Goal: Task Accomplishment & Management: Use online tool/utility

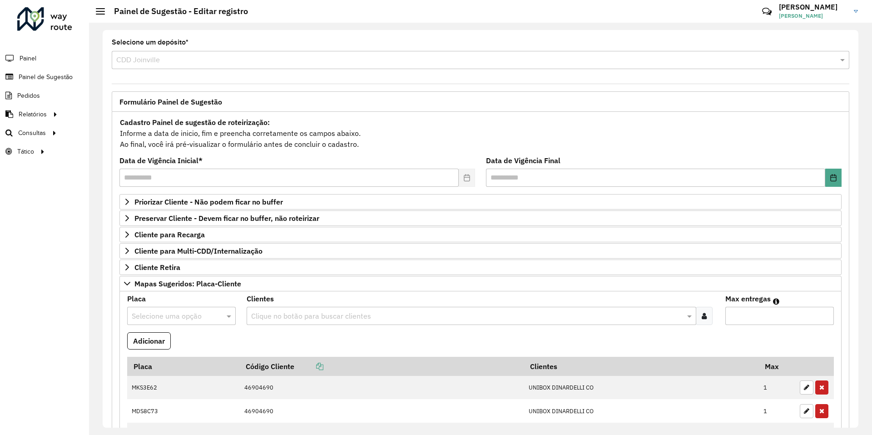
scroll to position [612, 0]
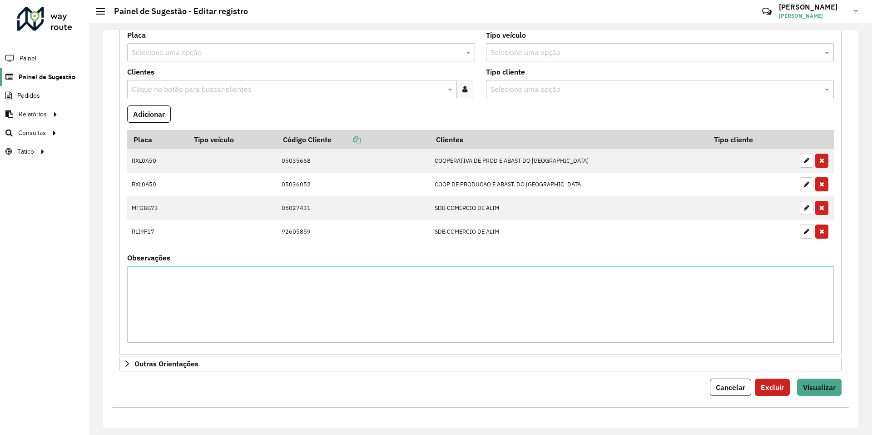
click at [51, 80] on span "Painel de Sugestão" at bounding box center [47, 77] width 57 height 10
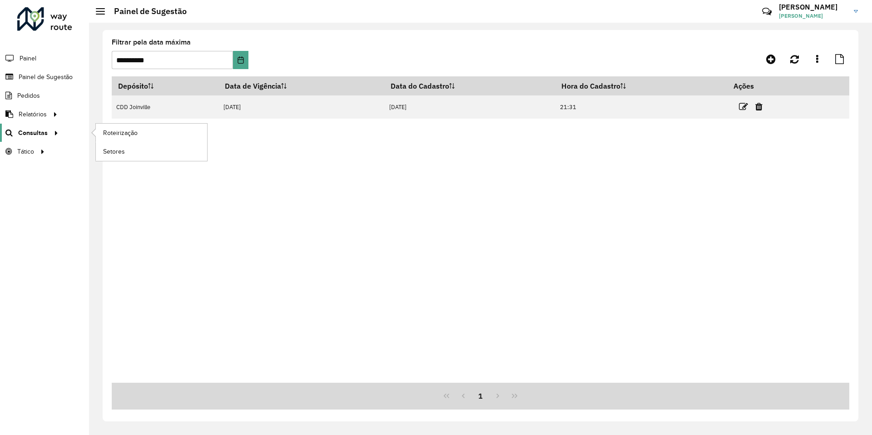
click at [41, 133] on span "Consultas" at bounding box center [33, 133] width 30 height 10
click at [111, 131] on span "Roteirização" at bounding box center [121, 133] width 37 height 10
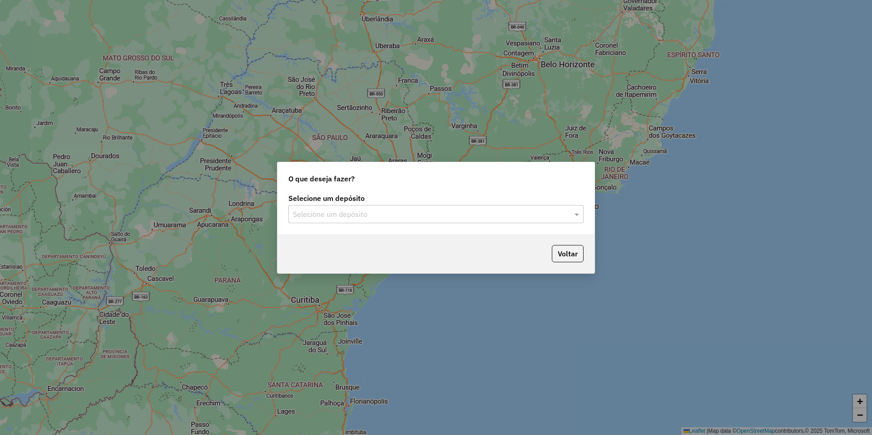
click at [336, 214] on input "text" at bounding box center [427, 214] width 268 height 11
click at [343, 238] on div "CDD Joinville" at bounding box center [436, 240] width 294 height 15
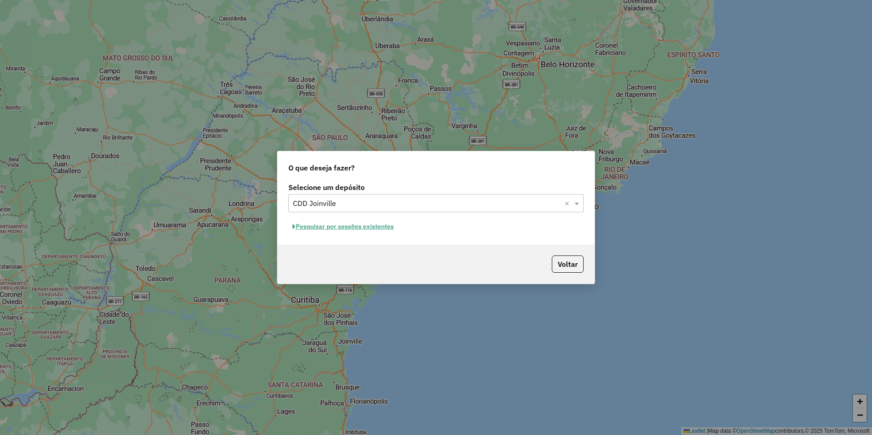
click at [350, 229] on button "Pesquisar por sessões existentes" at bounding box center [344, 226] width 110 height 14
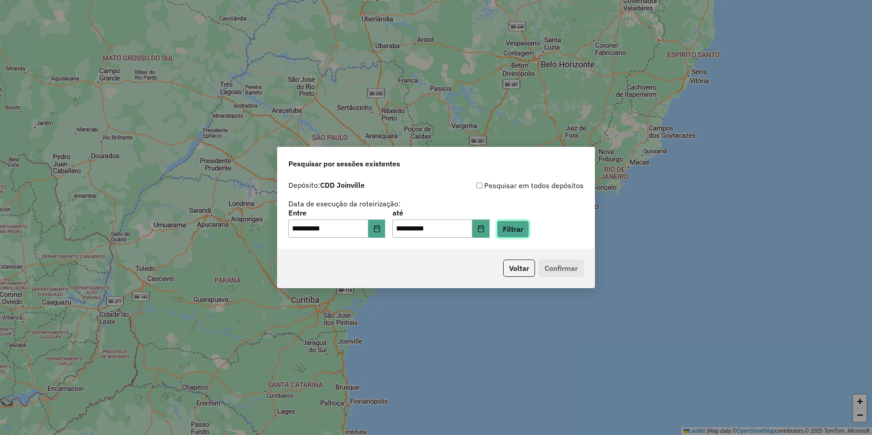
click at [528, 234] on button "Filtrar" at bounding box center [513, 228] width 32 height 17
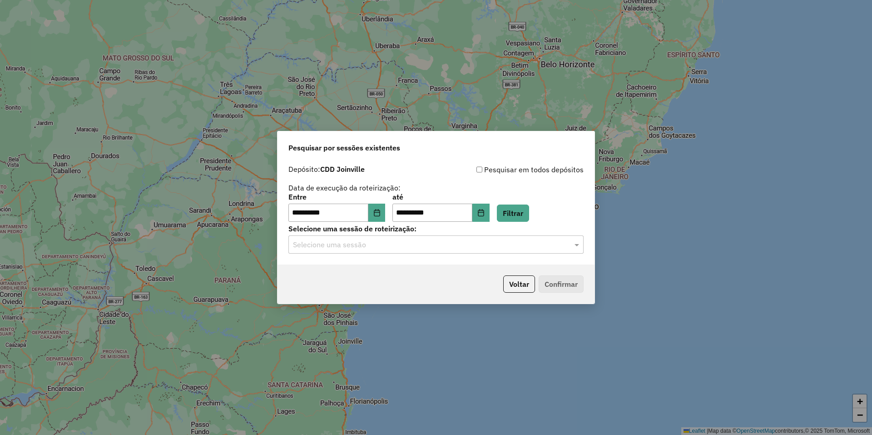
click at [355, 246] on input "text" at bounding box center [427, 244] width 268 height 11
drag, startPoint x: 356, startPoint y: 269, endPoint x: 471, endPoint y: 275, distance: 114.7
click at [356, 269] on span "1229706 - 14/08/2025 20:26" at bounding box center [330, 271] width 75 height 8
click at [554, 282] on button "Confirmar" at bounding box center [561, 283] width 45 height 17
click at [378, 216] on button "Choose Date" at bounding box center [377, 213] width 17 height 18
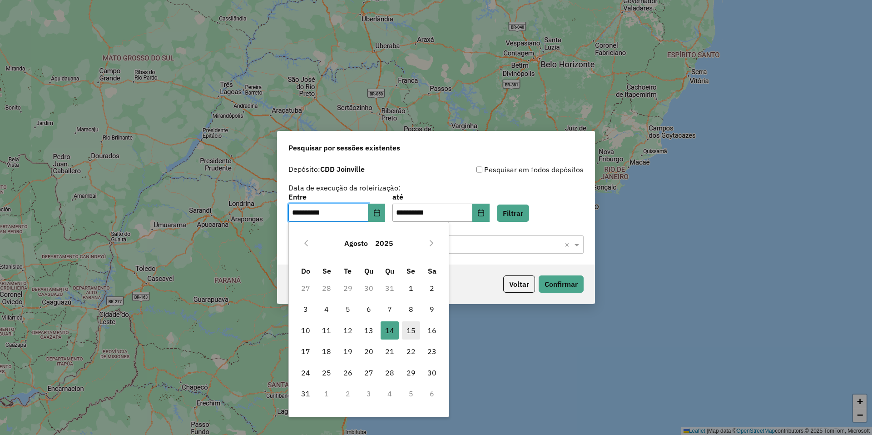
click at [419, 329] on span "15" at bounding box center [411, 330] width 18 height 18
type input "**********"
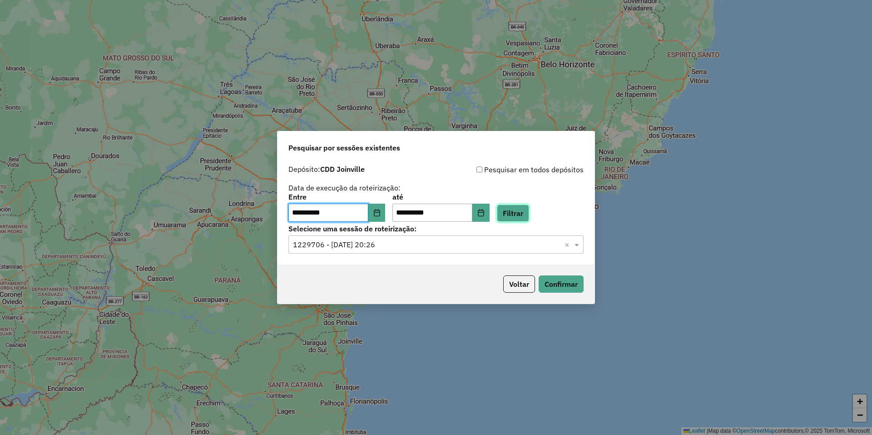
click at [529, 213] on button "Filtrar" at bounding box center [513, 212] width 32 height 17
click at [415, 246] on input "text" at bounding box center [427, 244] width 268 height 11
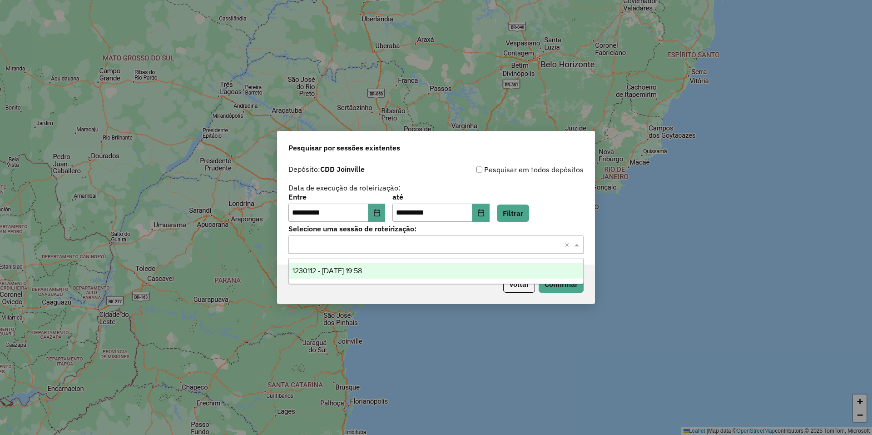
click at [403, 269] on div "1230112 - 15/08/2025 19:58" at bounding box center [436, 270] width 294 height 15
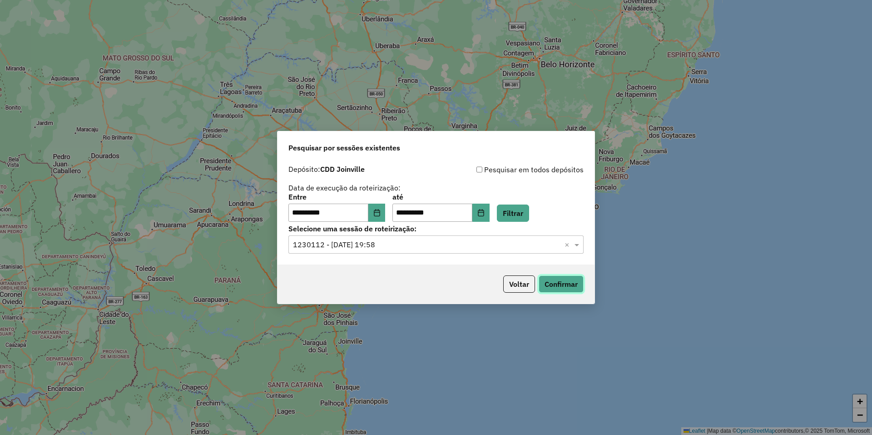
click at [568, 285] on button "Confirmar" at bounding box center [561, 283] width 45 height 17
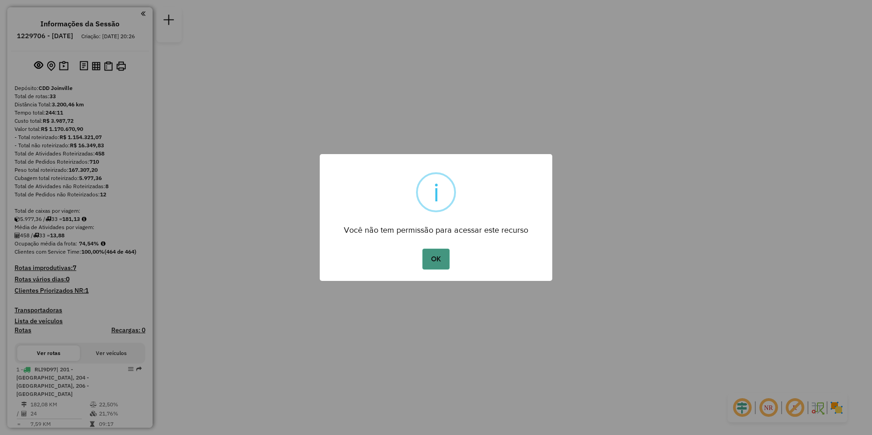
click at [436, 263] on button "OK" at bounding box center [436, 259] width 27 height 21
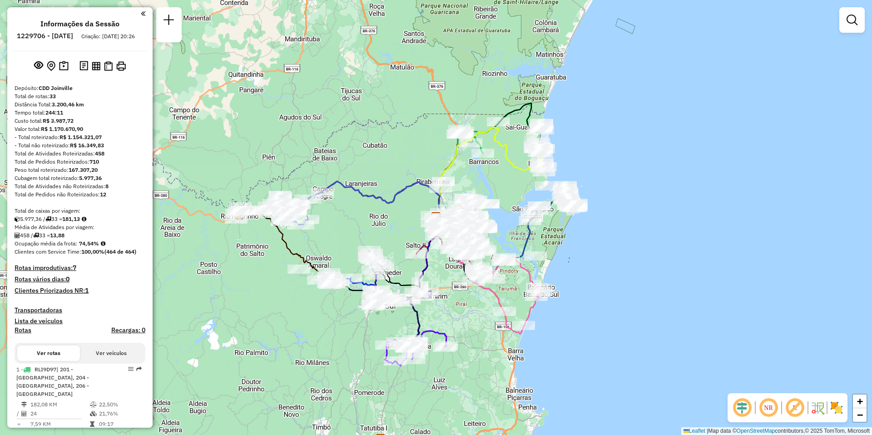
click at [856, 31] on div at bounding box center [852, 19] width 25 height 25
click at [857, 23] on em at bounding box center [852, 20] width 11 height 11
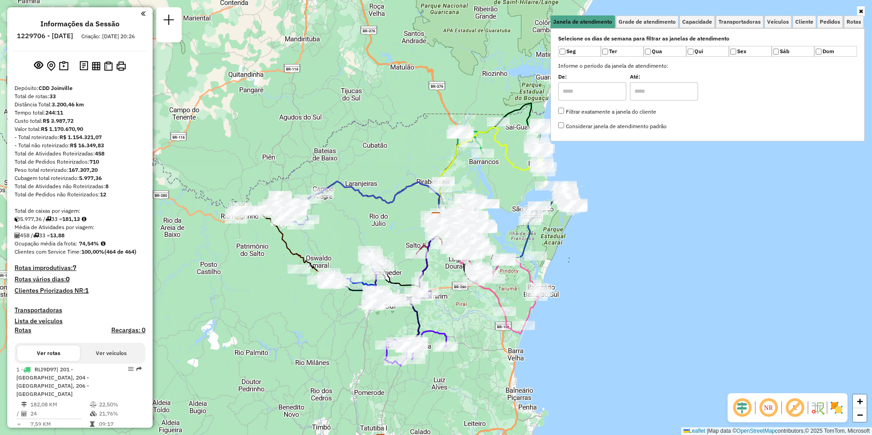
scroll to position [45, 0]
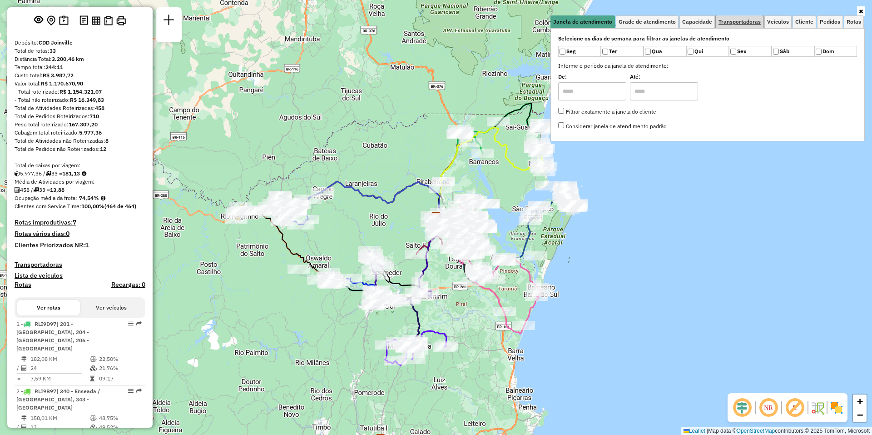
click at [734, 22] on span "Transportadoras" at bounding box center [740, 21] width 42 height 5
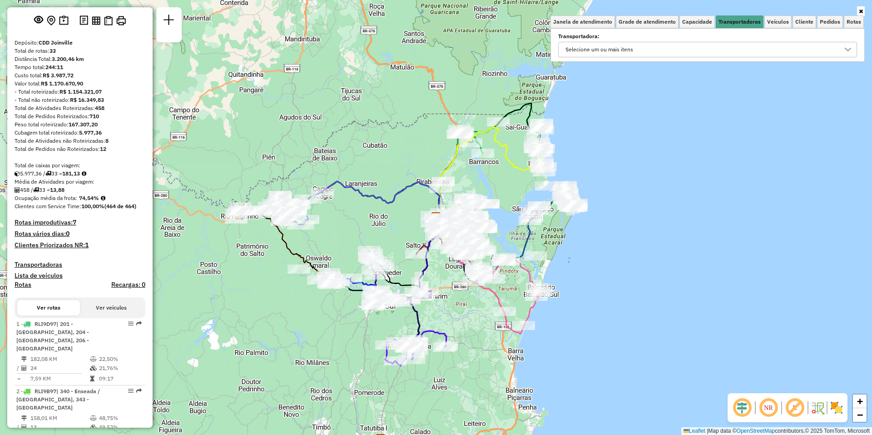
click at [660, 49] on div "Selecione um ou mais itens" at bounding box center [701, 49] width 277 height 15
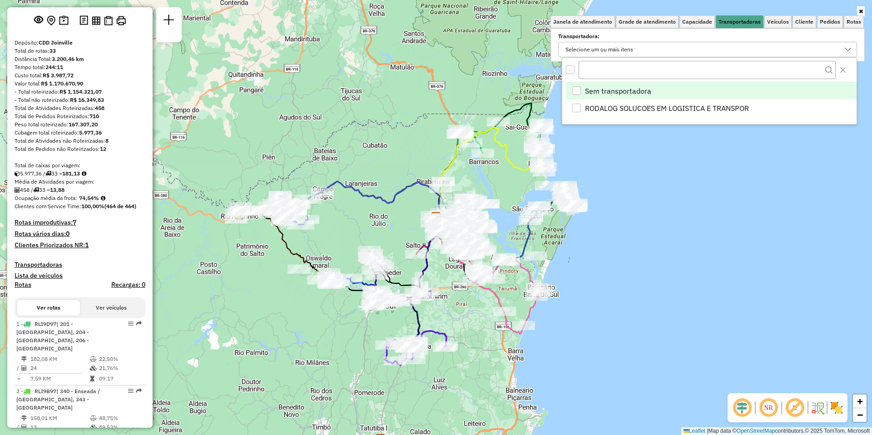
scroll to position [5, 31]
click at [779, 20] on span "Veículos" at bounding box center [778, 21] width 22 height 5
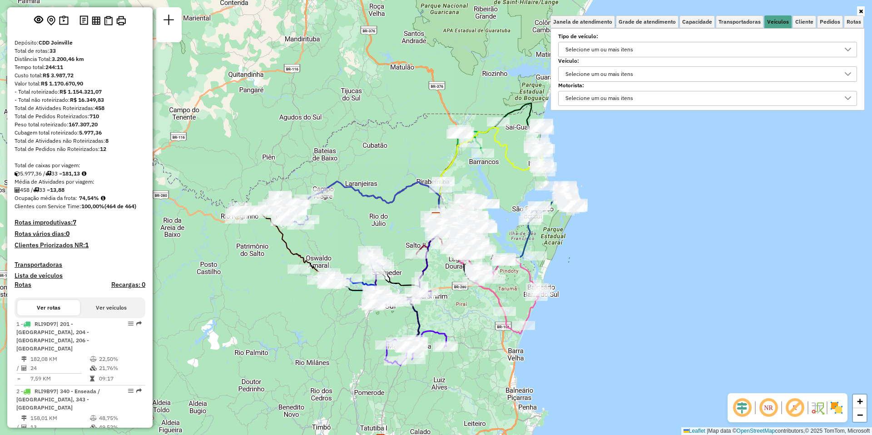
click at [629, 50] on div "Selecione um ou mais itens" at bounding box center [600, 49] width 74 height 15
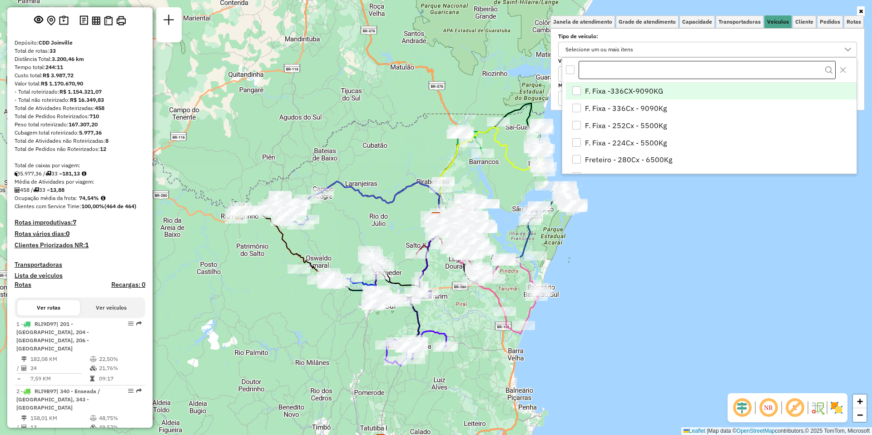
click at [623, 70] on input "text" at bounding box center [707, 70] width 257 height 18
click at [663, 49] on div "Selecione um ou mais itens" at bounding box center [701, 49] width 277 height 15
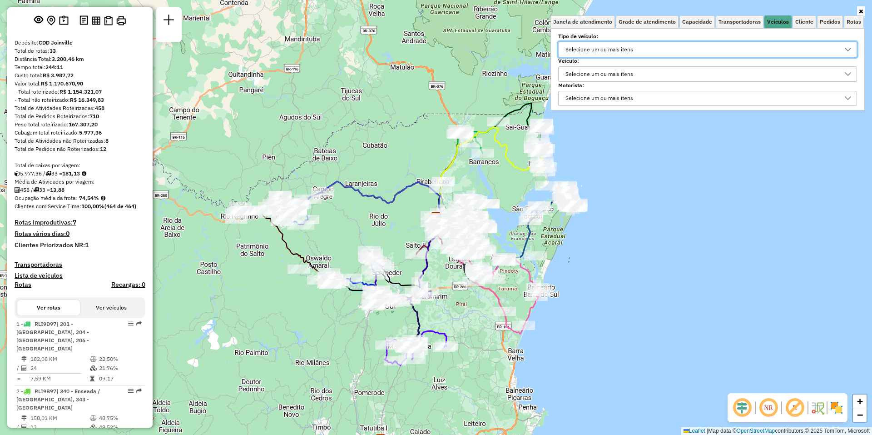
click at [637, 76] on div "Selecione um ou mais itens" at bounding box center [600, 74] width 74 height 15
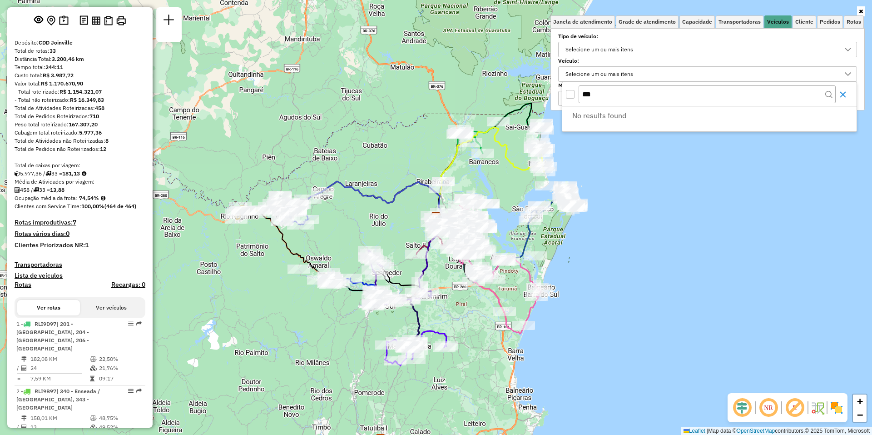
type input "***"
click at [844, 98] on button "Close" at bounding box center [843, 94] width 15 height 15
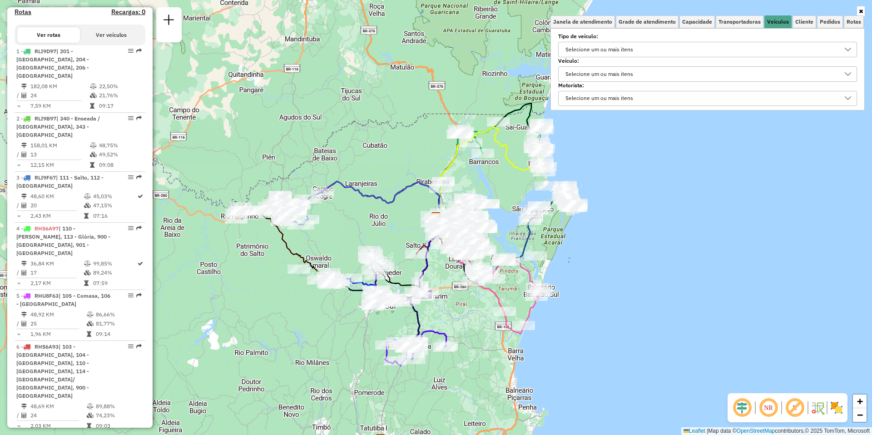
scroll to position [182, 0]
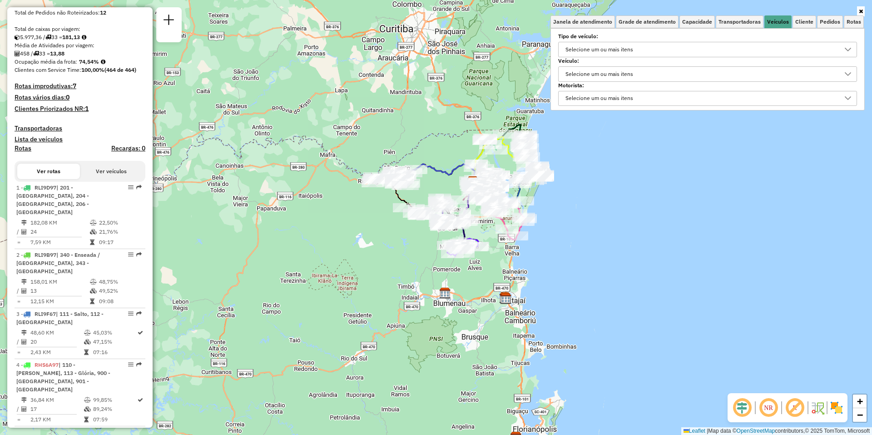
drag, startPoint x: 629, startPoint y: 290, endPoint x: 562, endPoint y: 192, distance: 119.4
click at [562, 192] on div "Janela de atendimento Grade de atendimento Capacidade Transportadoras Veículos …" at bounding box center [436, 217] width 872 height 435
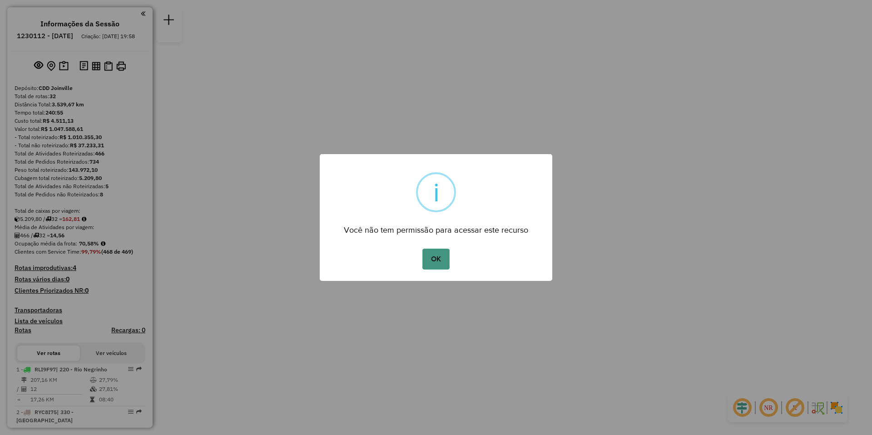
click at [437, 259] on button "OK" at bounding box center [436, 259] width 27 height 21
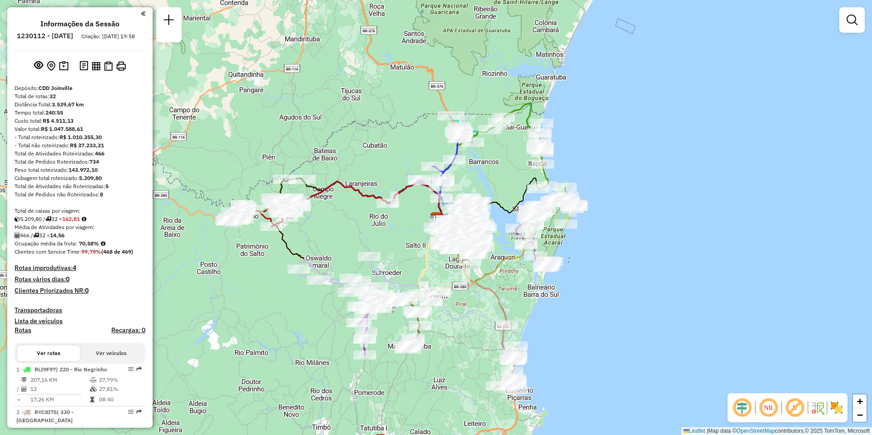
click at [849, 28] on link at bounding box center [852, 20] width 18 height 18
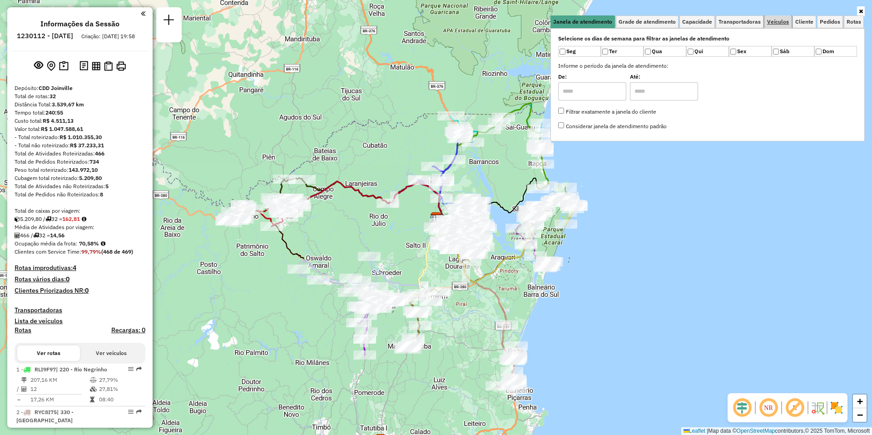
click at [780, 23] on span "Veículos" at bounding box center [778, 21] width 22 height 5
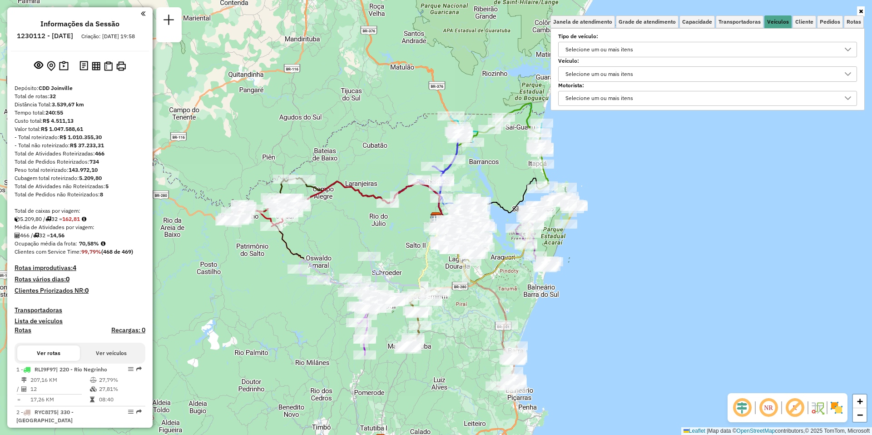
click at [667, 74] on div "Selecione um ou mais itens" at bounding box center [701, 74] width 277 height 15
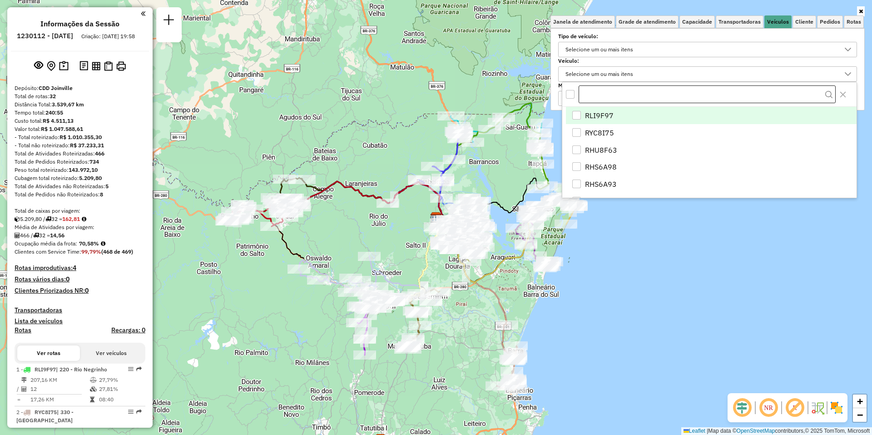
click at [645, 94] on input "text" at bounding box center [707, 94] width 257 height 18
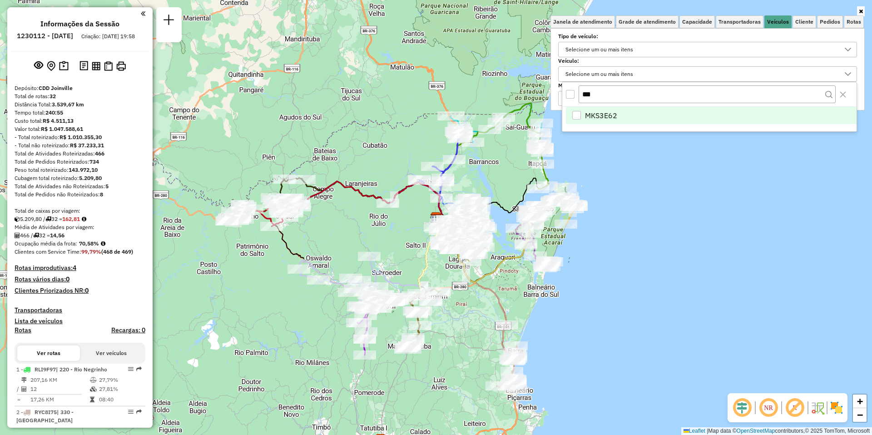
type input "***"
click at [582, 116] on li "MKS3E62" at bounding box center [711, 115] width 291 height 17
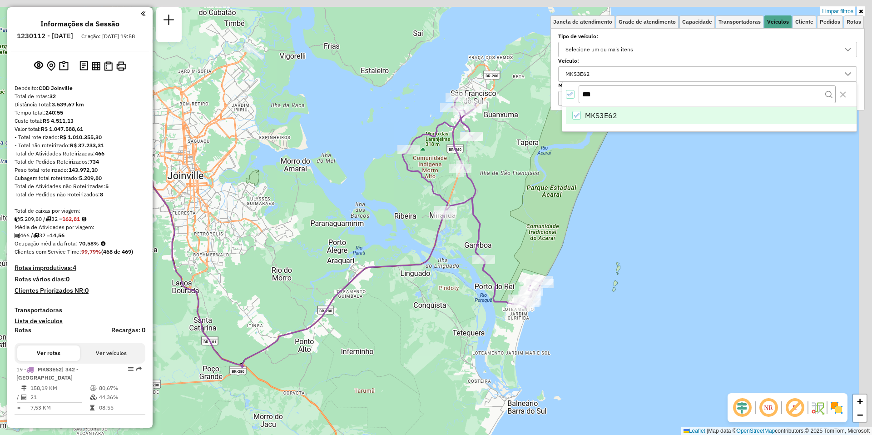
drag, startPoint x: 586, startPoint y: 221, endPoint x: 511, endPoint y: 274, distance: 91.8
click at [511, 274] on div "Limpar filtros Janela de atendimento Grade de atendimento Capacidade Transporta…" at bounding box center [436, 217] width 872 height 435
